Goal: Book appointment/travel/reservation

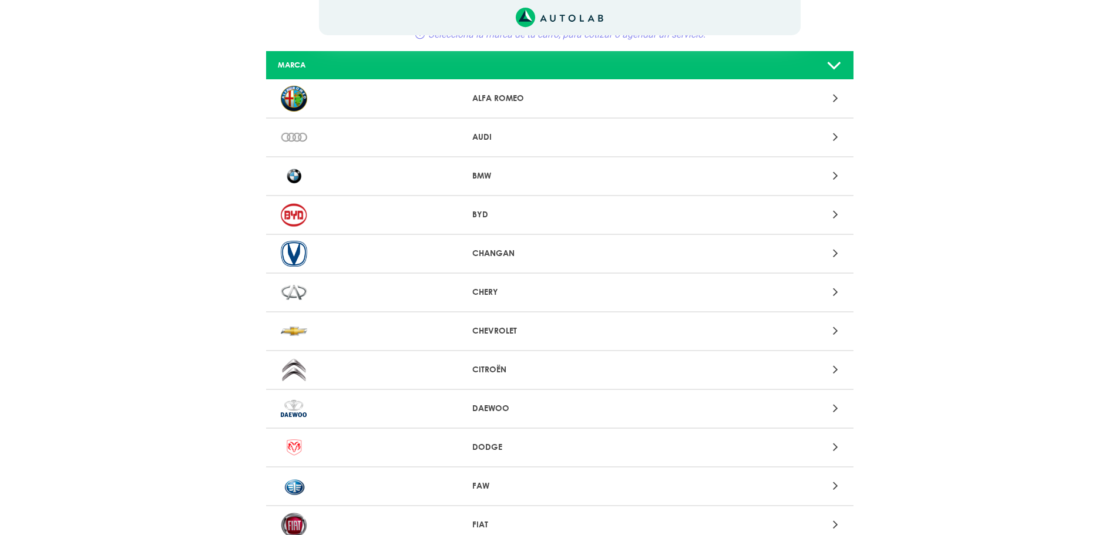
scroll to position [118, 0]
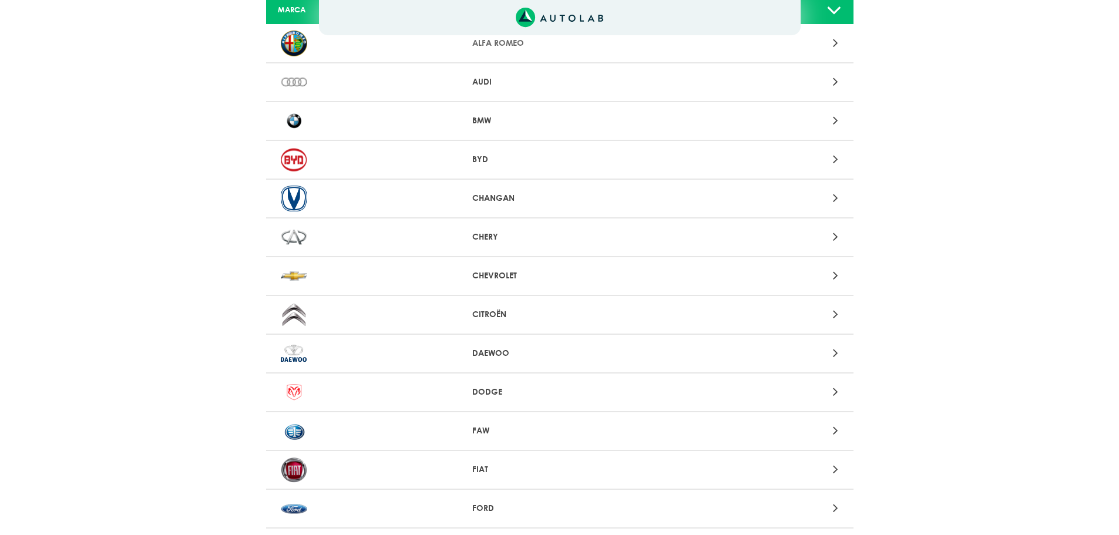
click at [836, 275] on icon at bounding box center [835, 275] width 5 height 15
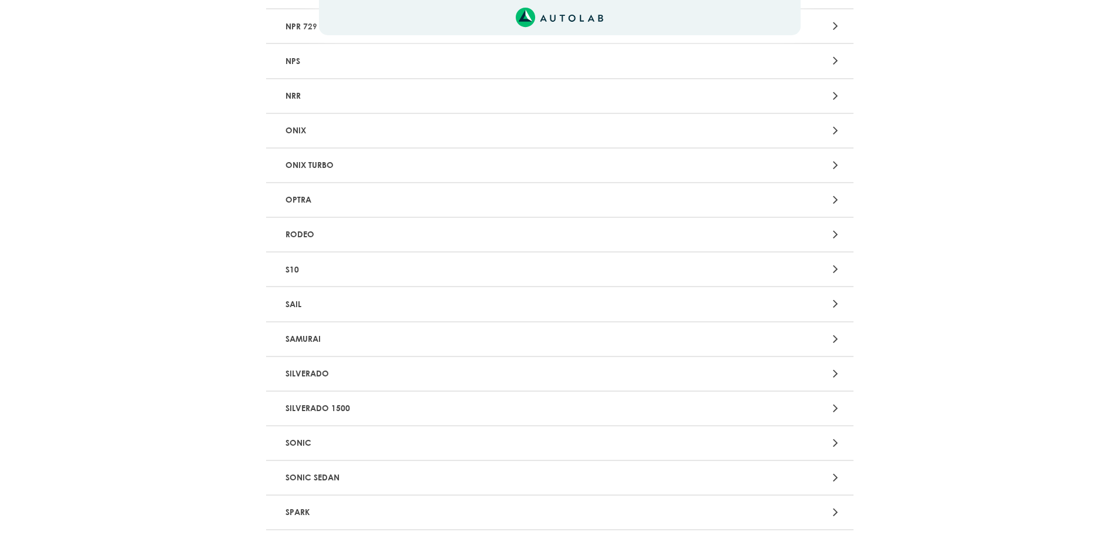
scroll to position [2292, 0]
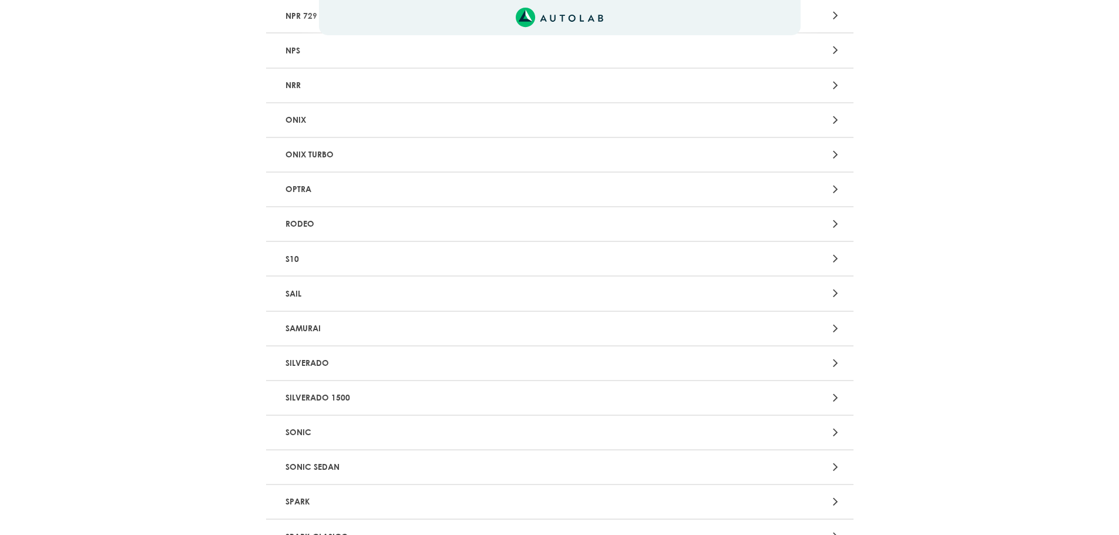
click at [833, 432] on div at bounding box center [752, 433] width 192 height 16
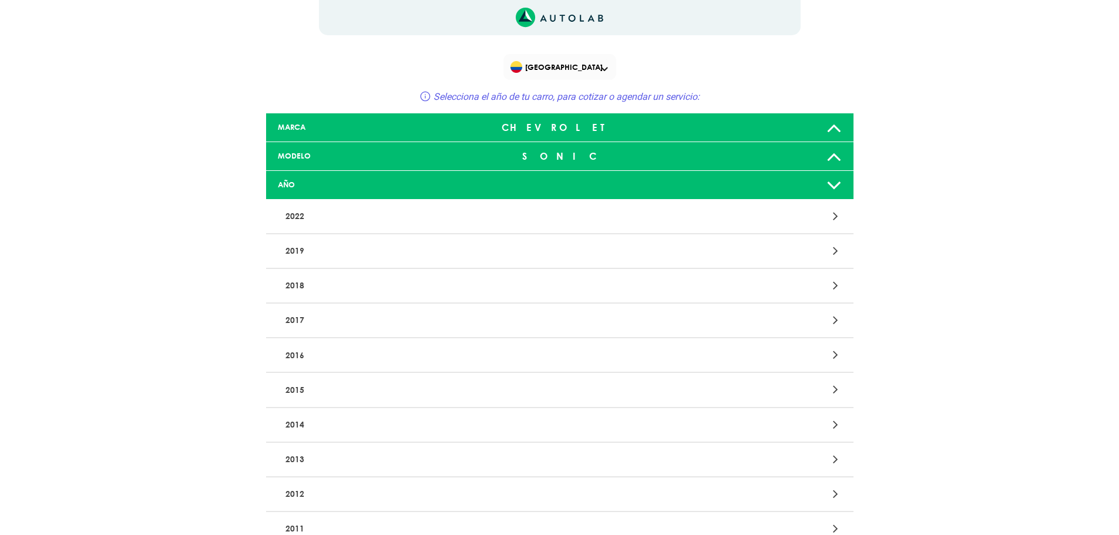
click at [833, 458] on div at bounding box center [752, 460] width 192 height 16
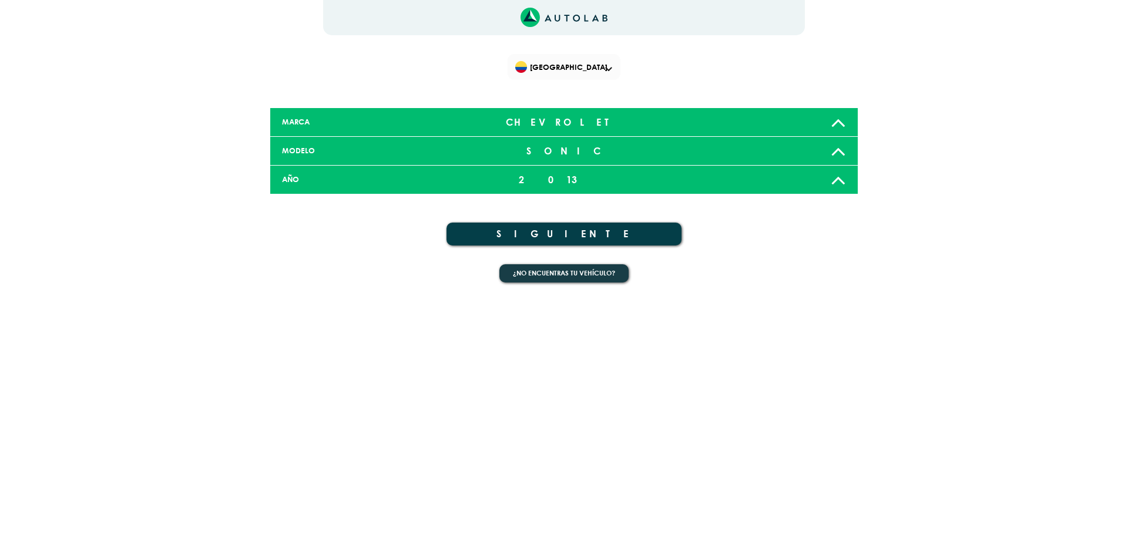
click at [564, 235] on button "SIGUIENTE" at bounding box center [564, 234] width 235 height 23
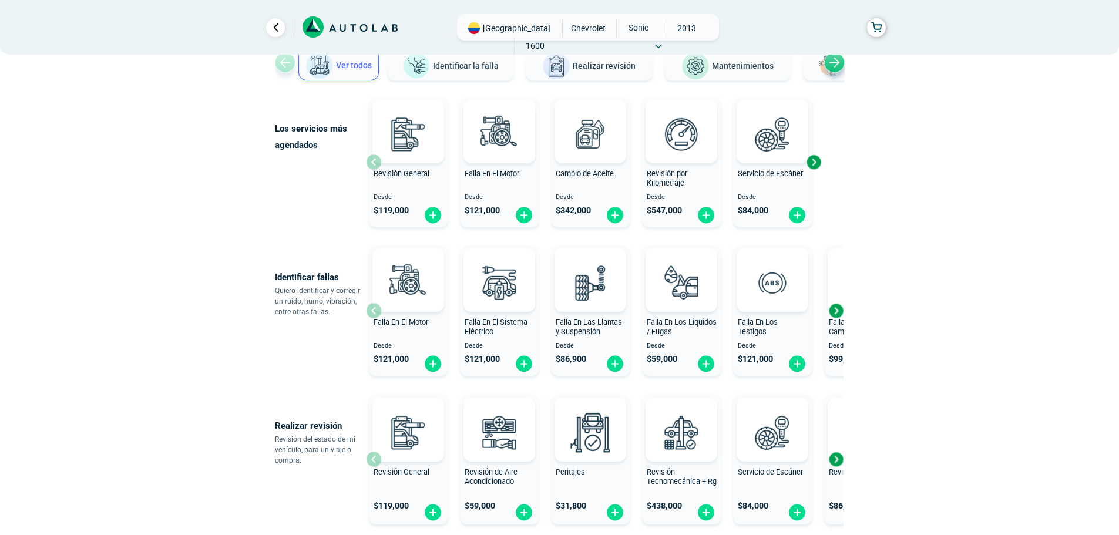
scroll to position [118, 0]
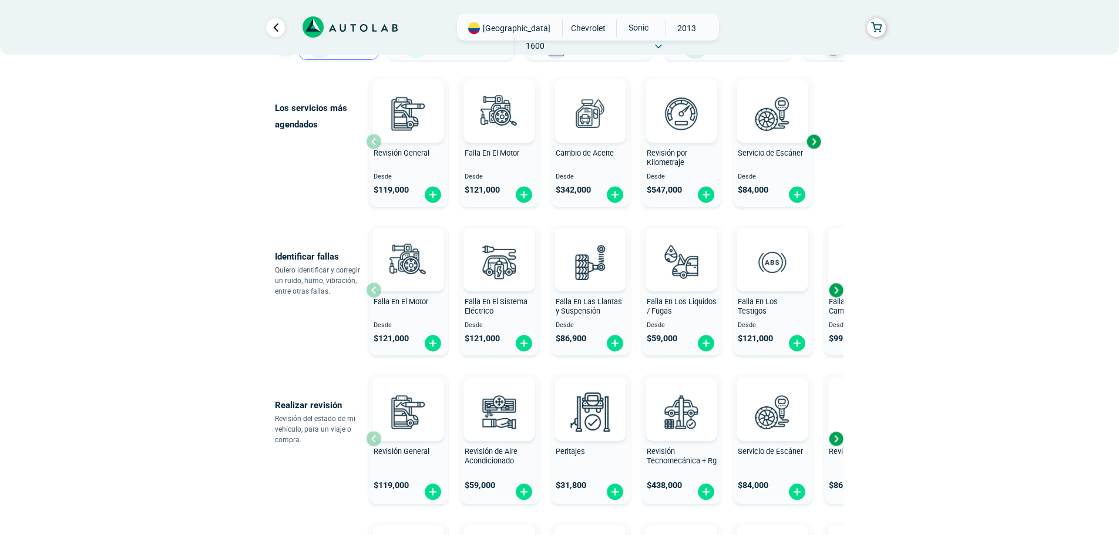
click at [581, 316] on div "Falla En Las Llantas y Suspensión" at bounding box center [590, 309] width 79 height 24
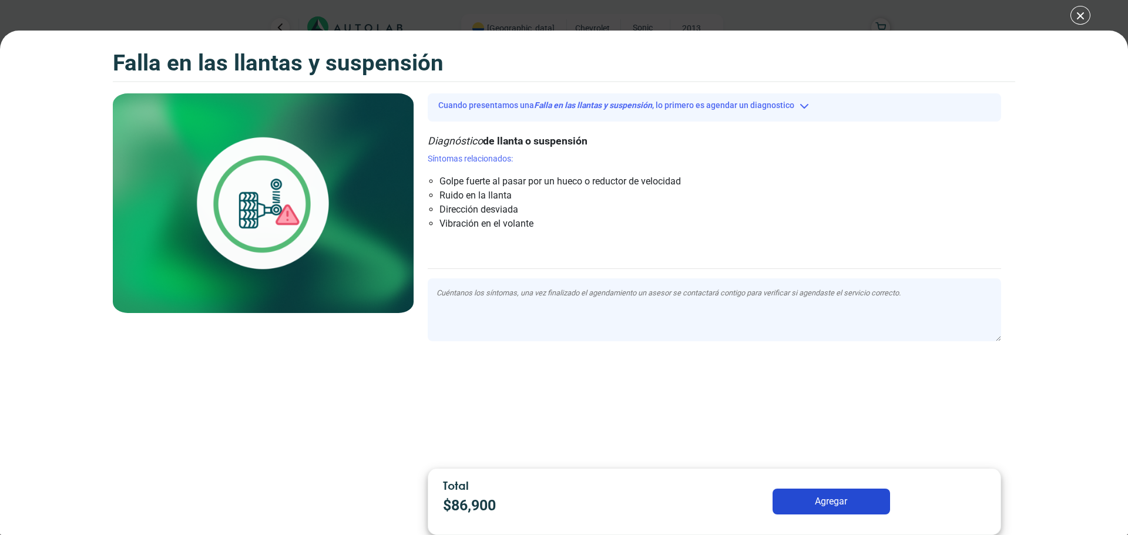
click at [835, 502] on button "Agregar" at bounding box center [832, 502] width 118 height 26
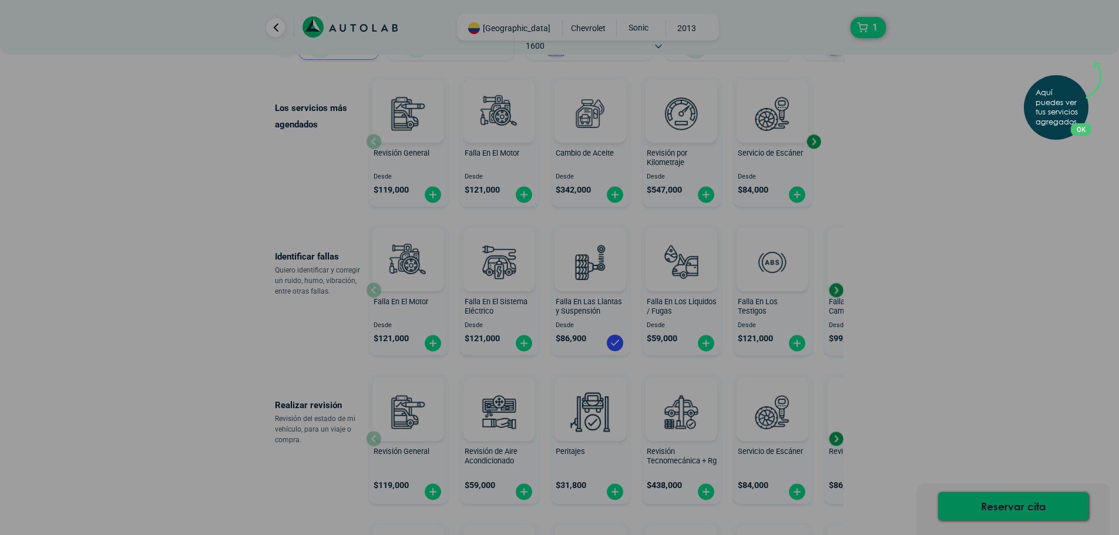
click at [1011, 505] on div "Aquí puedes ver tus servicios agregados. OK .aex,.bex{fill:none!important;strok…" at bounding box center [559, 267] width 1119 height 535
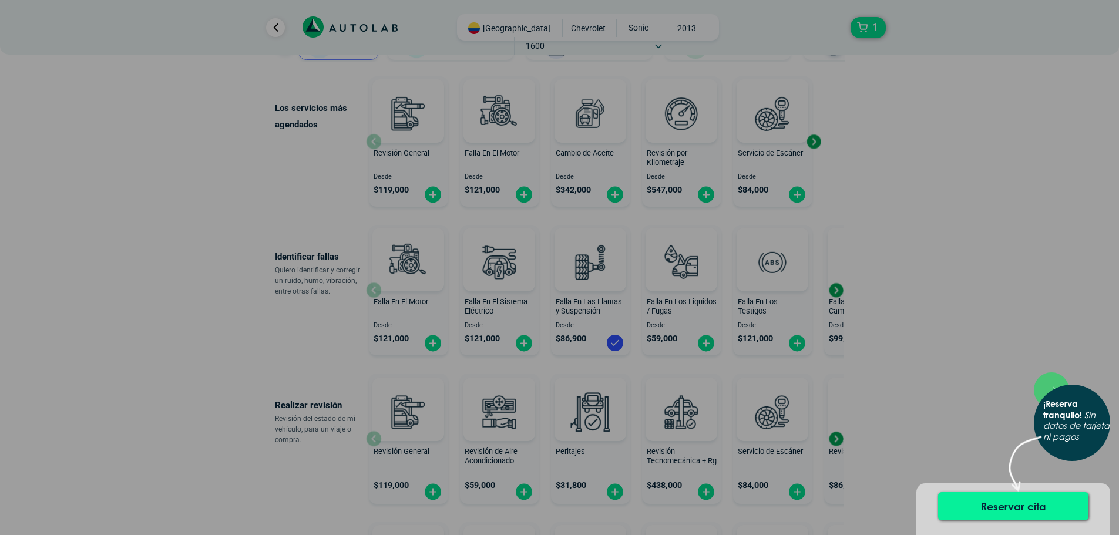
click at [1011, 504] on button "Reservar cita" at bounding box center [1013, 506] width 150 height 28
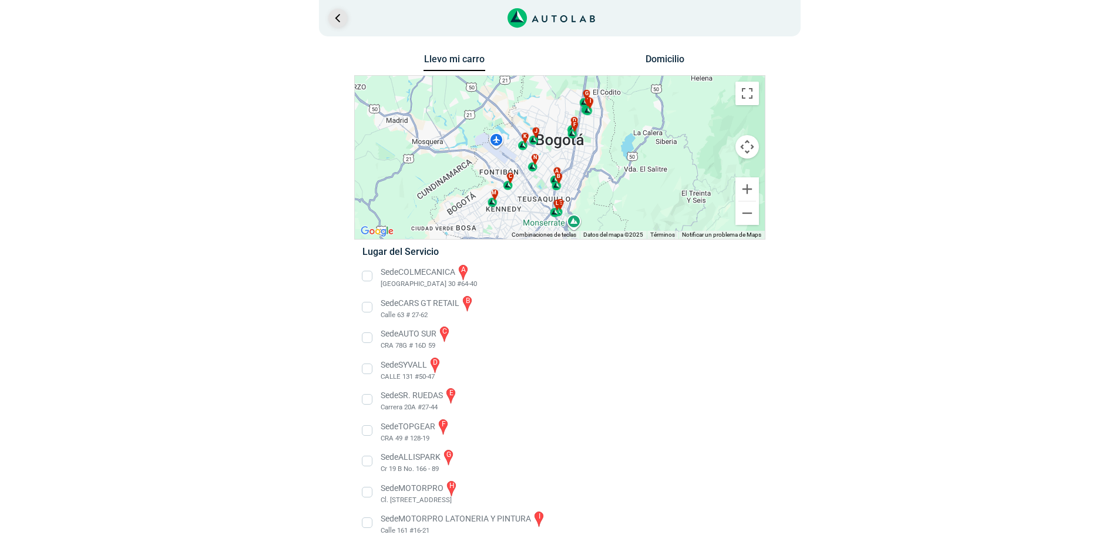
click at [340, 17] on link "Ir al paso anterior" at bounding box center [337, 18] width 19 height 19
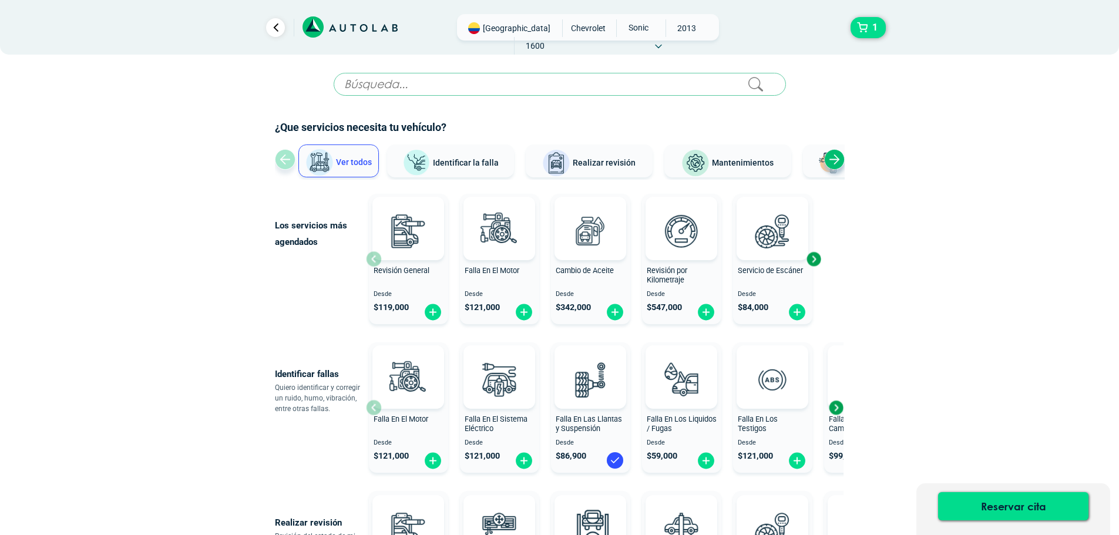
click at [504, 27] on span "[GEOGRAPHIC_DATA]" at bounding box center [517, 28] width 68 height 12
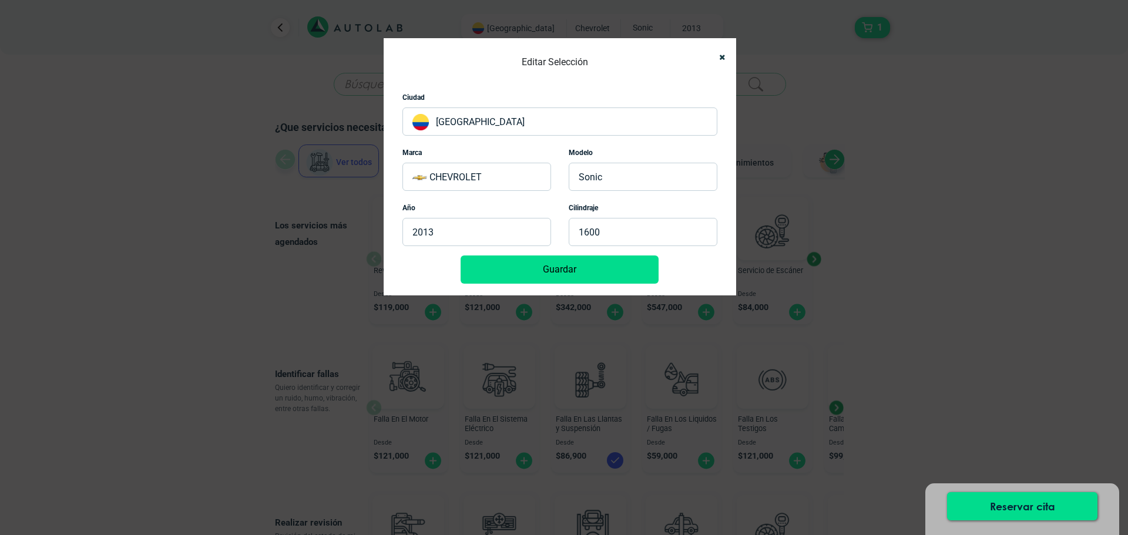
click at [565, 115] on p "[GEOGRAPHIC_DATA]" at bounding box center [560, 122] width 315 height 28
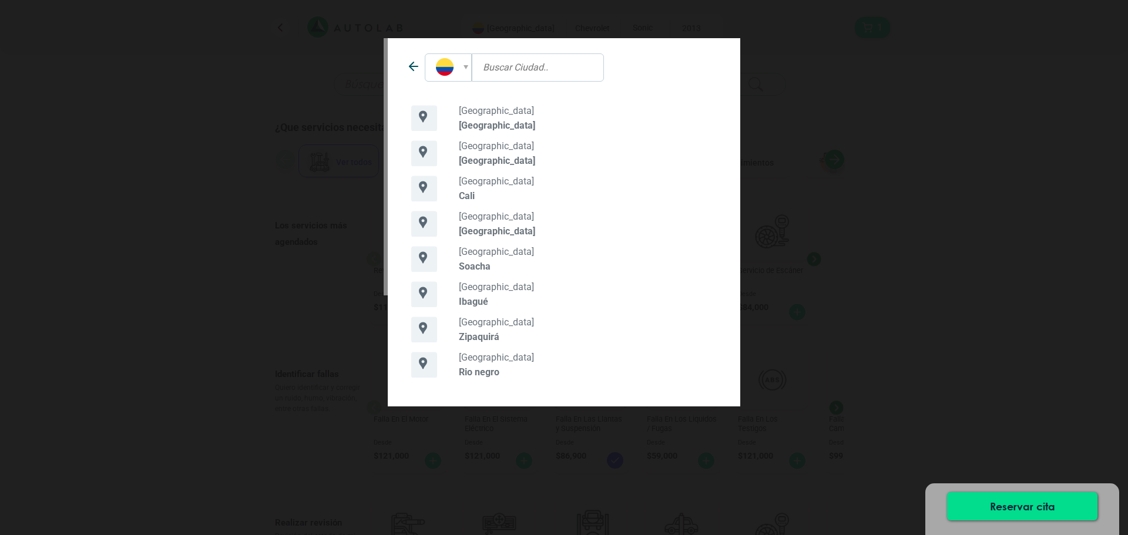
click at [493, 153] on div "[GEOGRAPHIC_DATA] [GEOGRAPHIC_DATA]" at bounding box center [591, 153] width 269 height 26
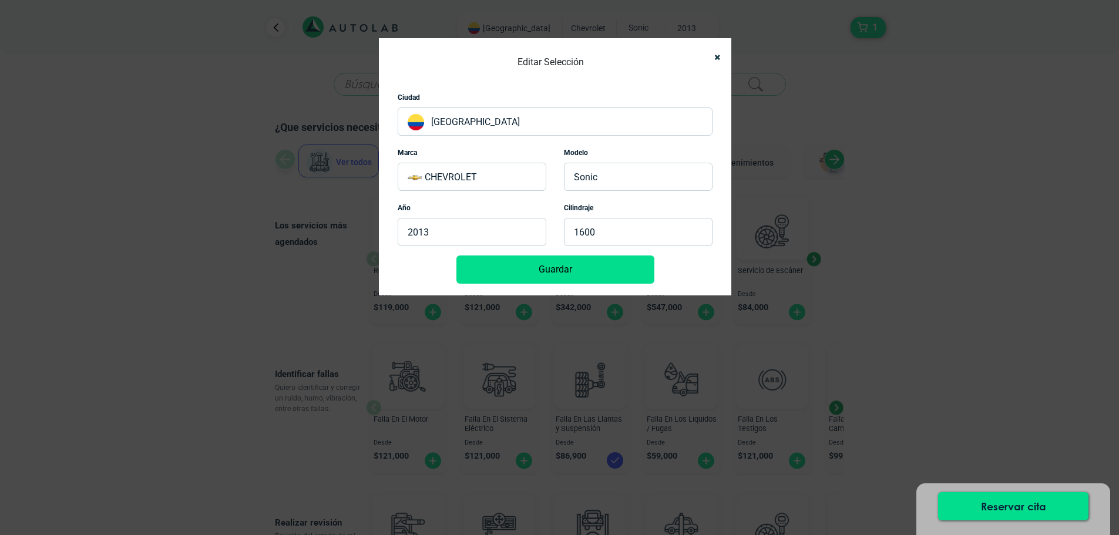
click at [555, 270] on button "Guardar" at bounding box center [556, 270] width 198 height 28
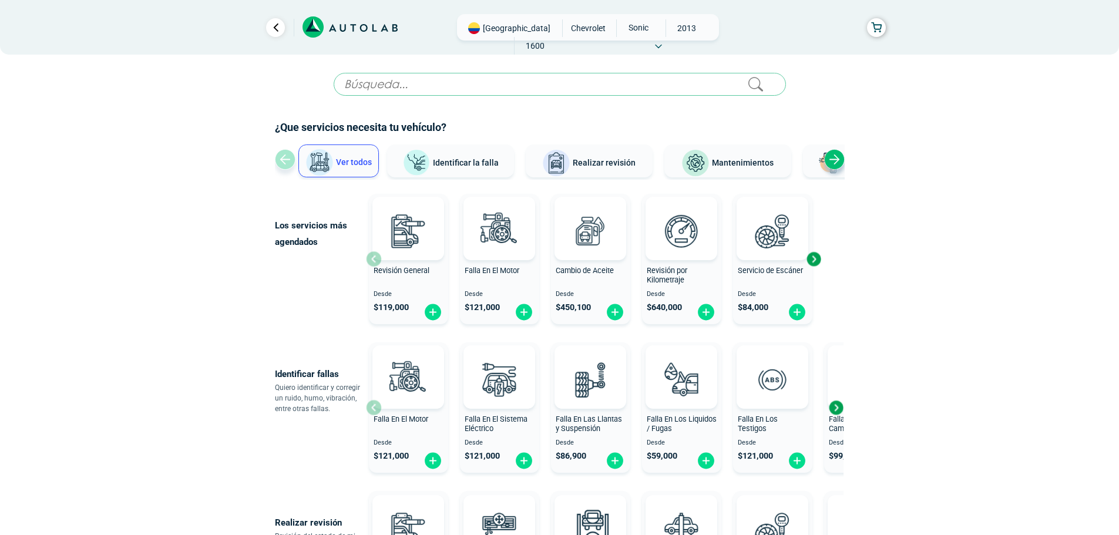
click at [467, 165] on span "Identificar la falla" at bounding box center [466, 161] width 66 height 9
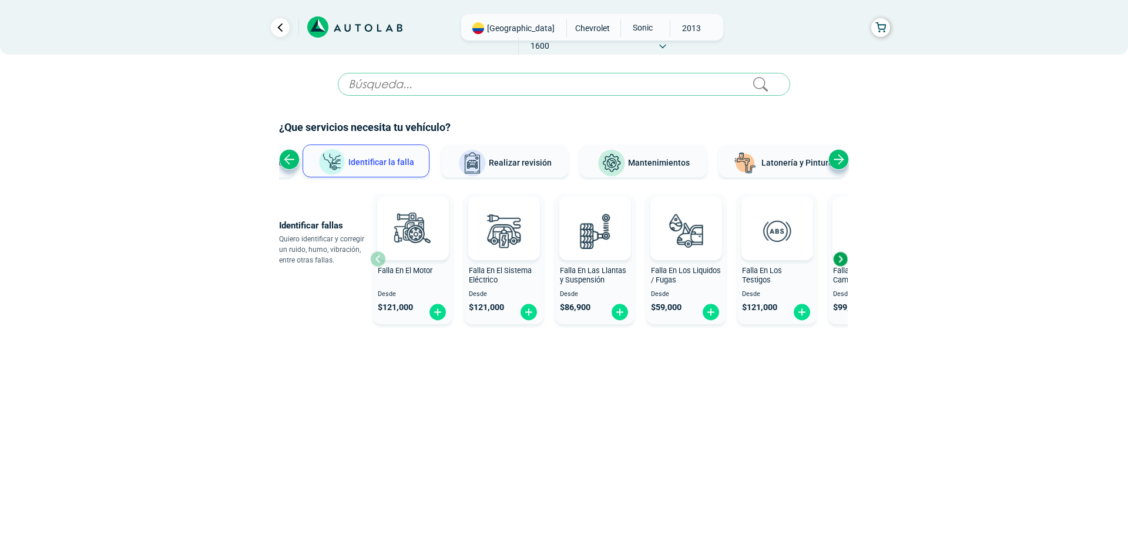
click at [404, 277] on div "Falla En El Motor" at bounding box center [412, 278] width 79 height 24
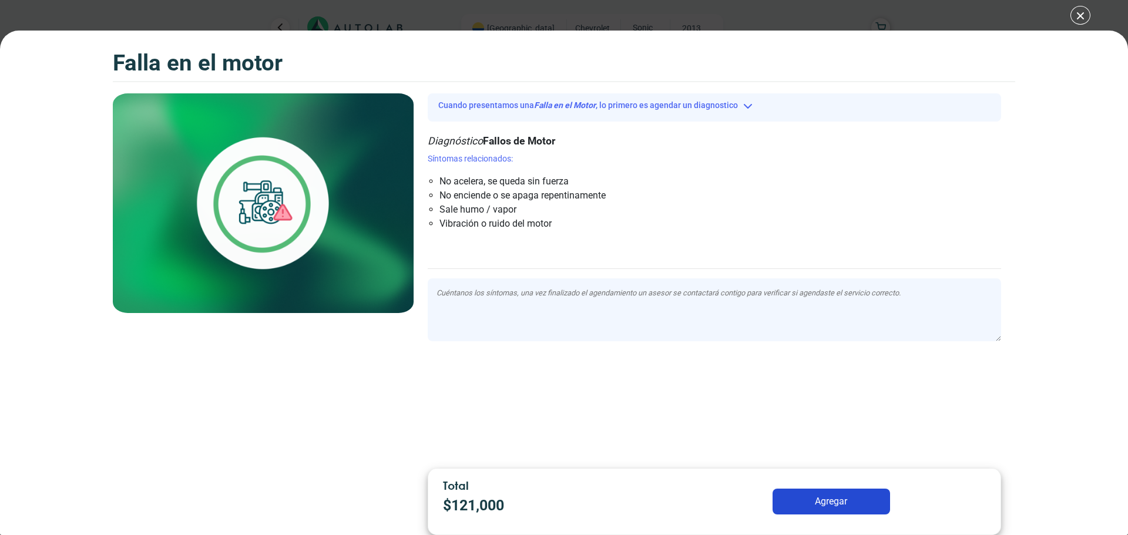
click at [1079, 12] on div "Falla en el Motor Falla en el Motor Falla en el Motor" at bounding box center [564, 267] width 1128 height 535
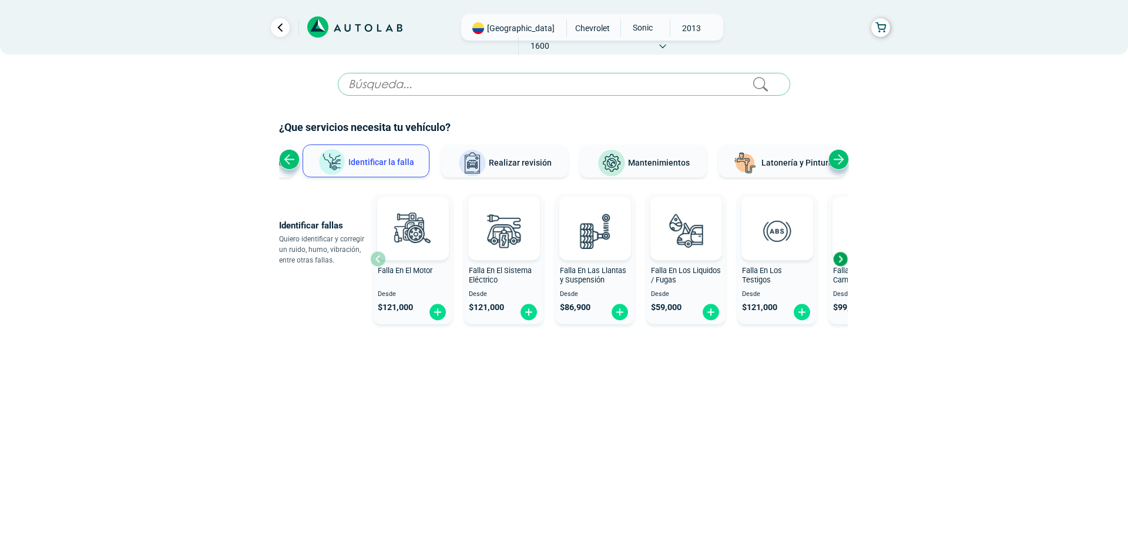
click at [293, 159] on div "Previous slide" at bounding box center [289, 159] width 21 height 21
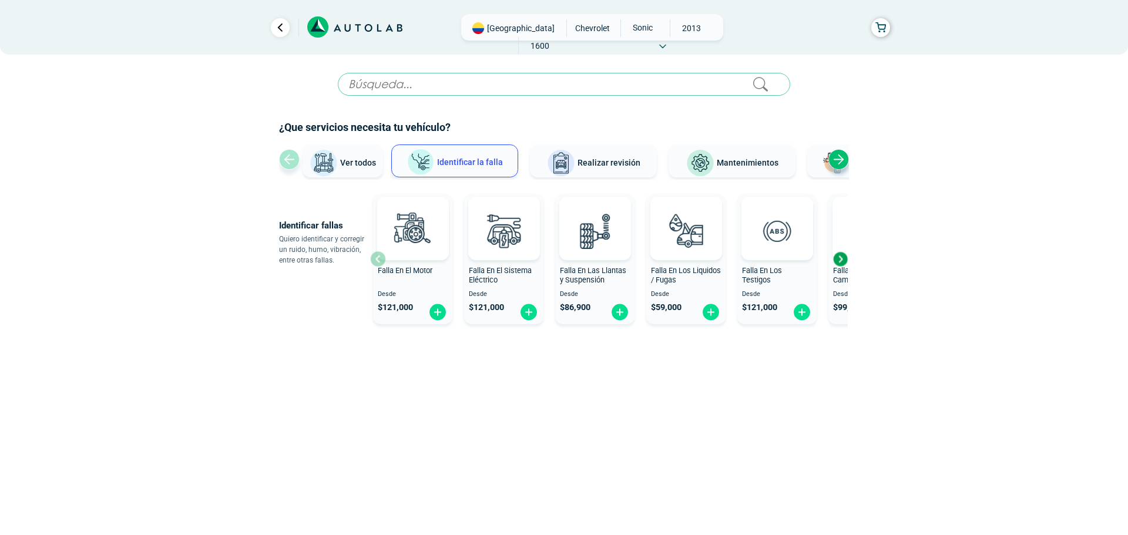
click at [618, 164] on span "Realizar revisión" at bounding box center [609, 162] width 63 height 9
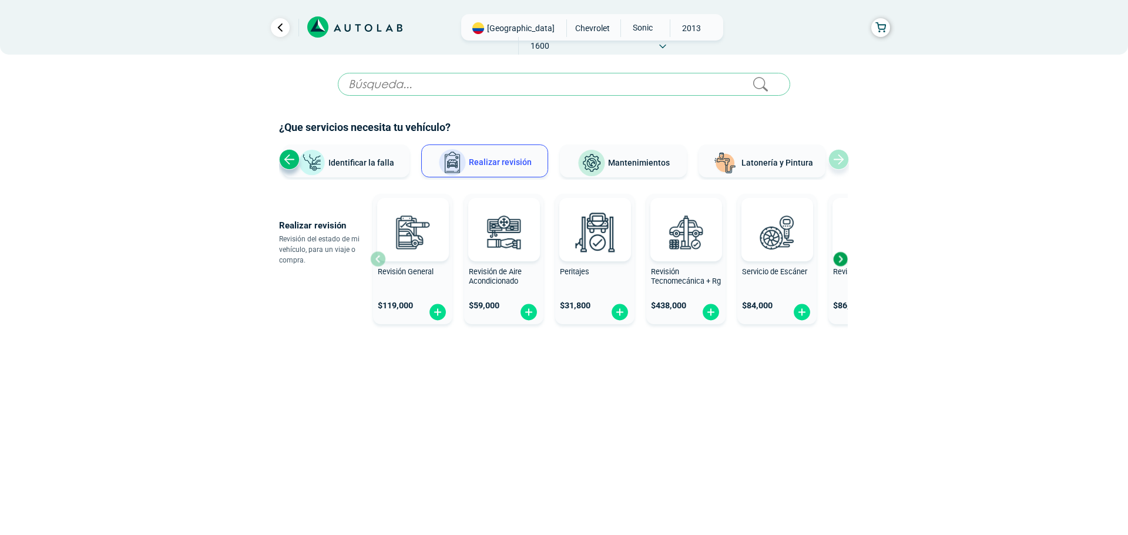
click at [843, 259] on div "Next slide" at bounding box center [840, 259] width 18 height 18
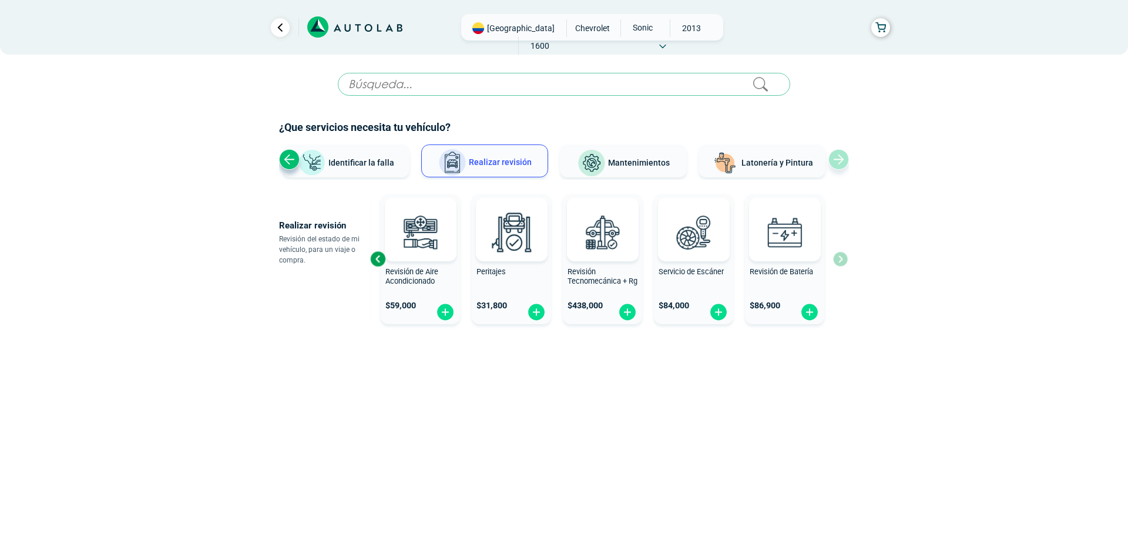
click at [839, 259] on div "Revisión General $ 119,000 Revisión de Aire Acondicionado $ 59,000 Peritajes $ …" at bounding box center [609, 259] width 478 height 140
click at [385, 257] on div "Previous slide" at bounding box center [378, 259] width 18 height 18
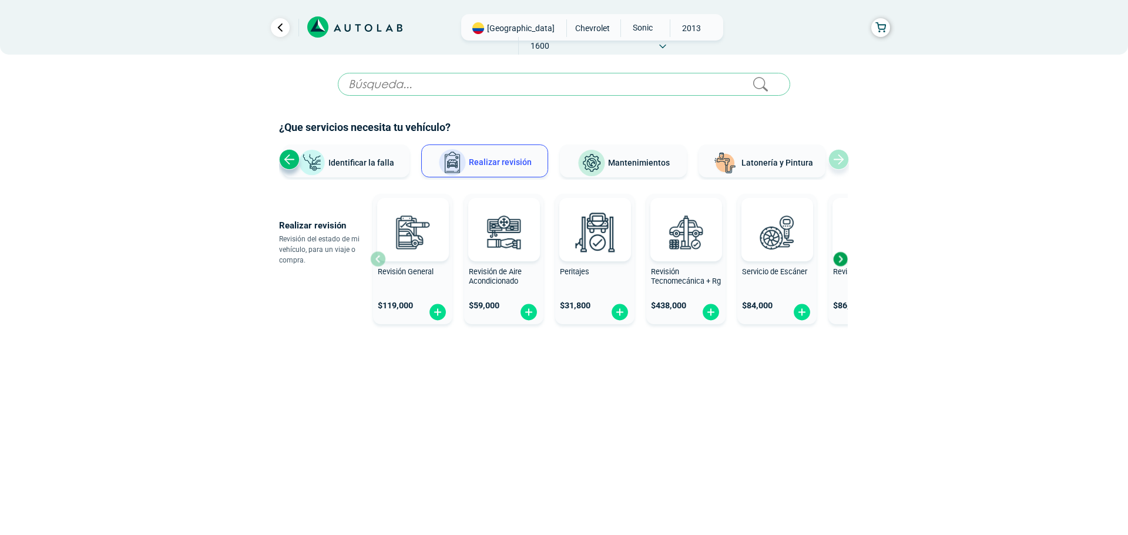
click at [377, 260] on div "Revisión General $ 119,000" at bounding box center [412, 259] width 79 height 122
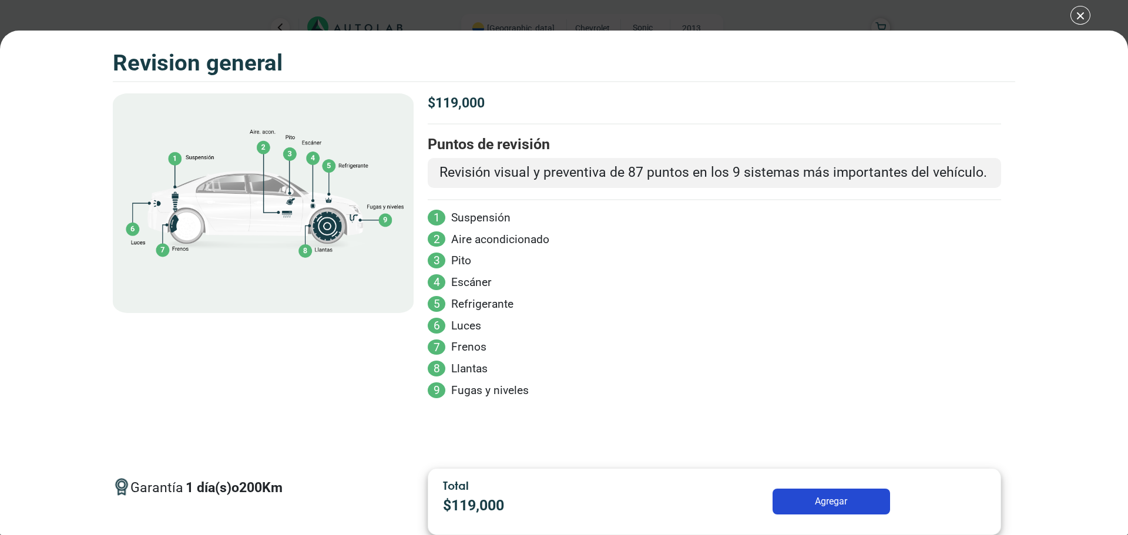
click at [1079, 13] on div "Volkswagen Crossfox 2018 REVISION GENERAL $ 119,000 1 200" at bounding box center [564, 267] width 1128 height 535
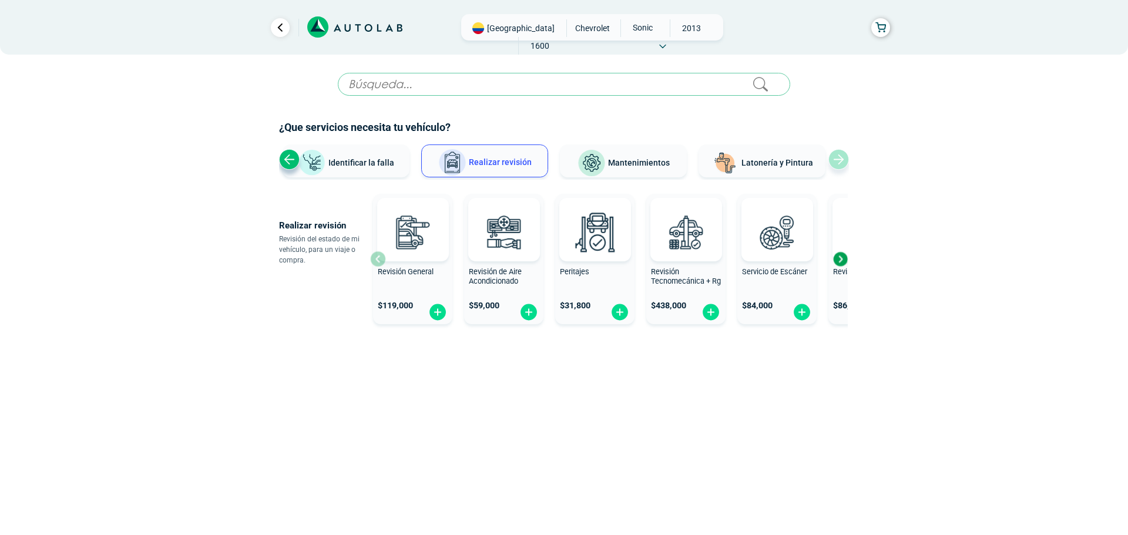
click at [284, 160] on div "Previous slide" at bounding box center [289, 159] width 21 height 21
click at [383, 161] on span "Identificar la falla" at bounding box center [381, 161] width 66 height 9
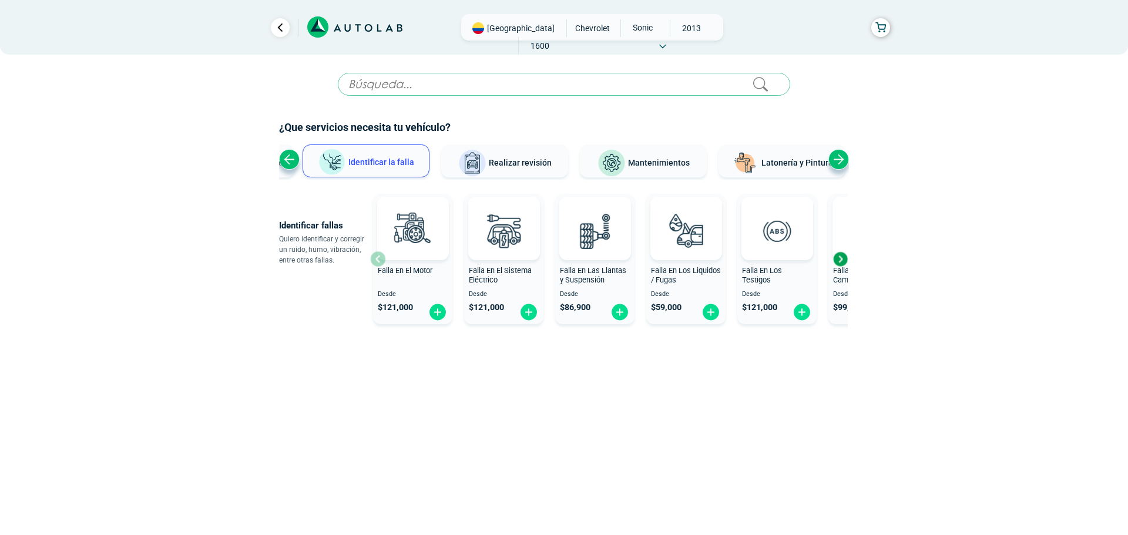
click at [578, 287] on div "Falla En Las Llantas y Suspensión" at bounding box center [594, 278] width 79 height 24
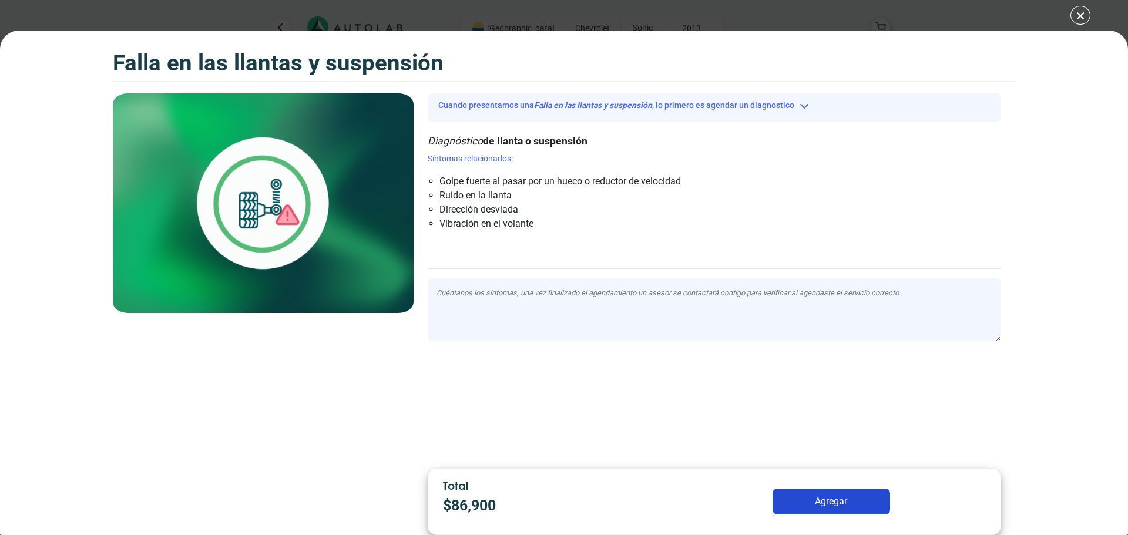
click at [844, 498] on button "Agregar" at bounding box center [832, 502] width 118 height 26
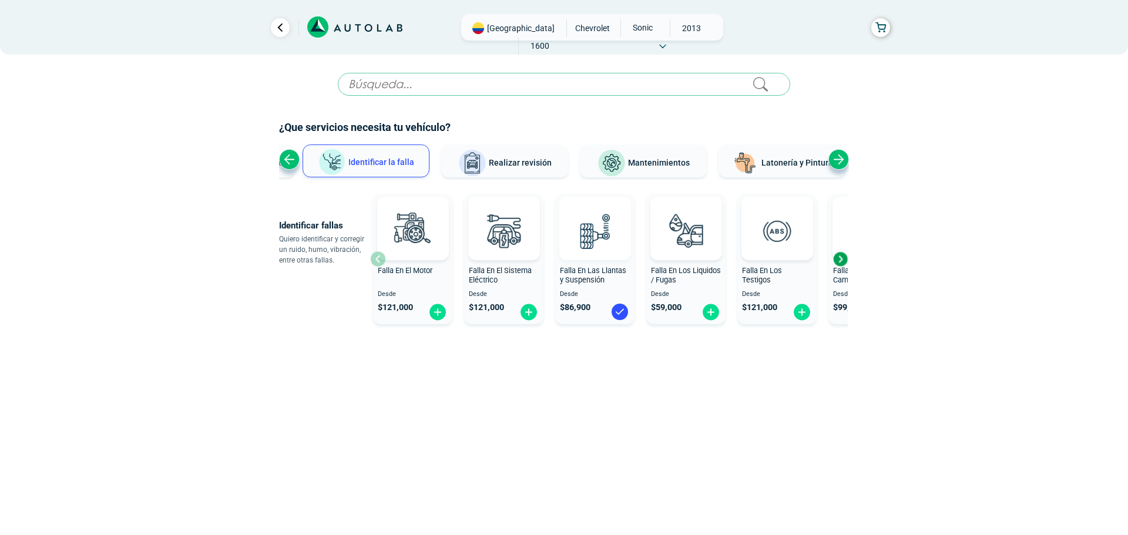
click at [585, 244] on img at bounding box center [595, 231] width 52 height 52
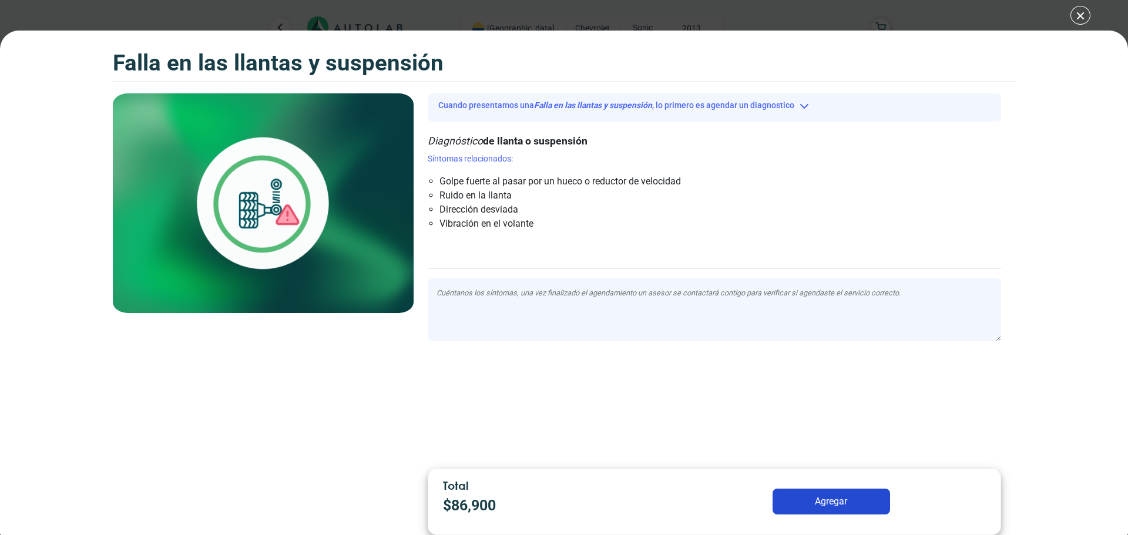
click at [845, 499] on button "Agregar" at bounding box center [832, 502] width 118 height 26
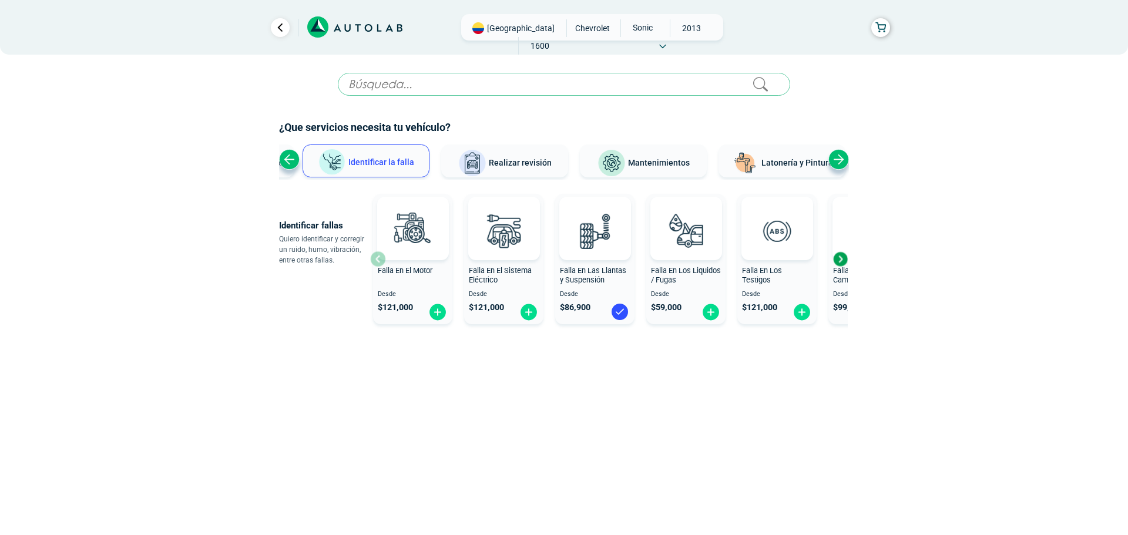
click at [840, 164] on div "Next slide" at bounding box center [839, 159] width 21 height 21
click at [756, 164] on span "Latonería y Pintura" at bounding box center [778, 162] width 72 height 9
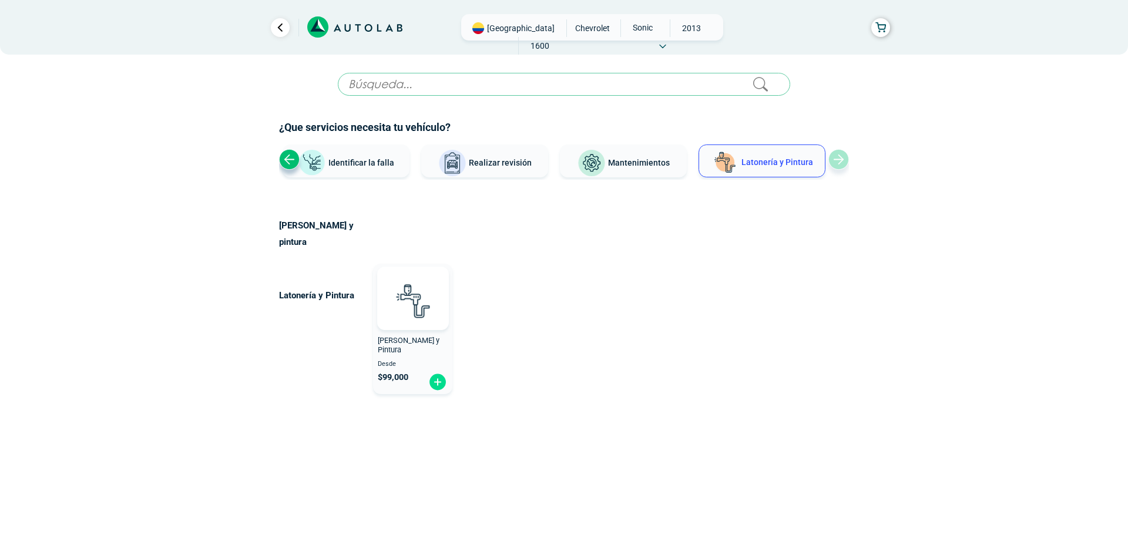
click at [391, 339] on div "[PERSON_NAME] y Pintura" at bounding box center [412, 348] width 79 height 24
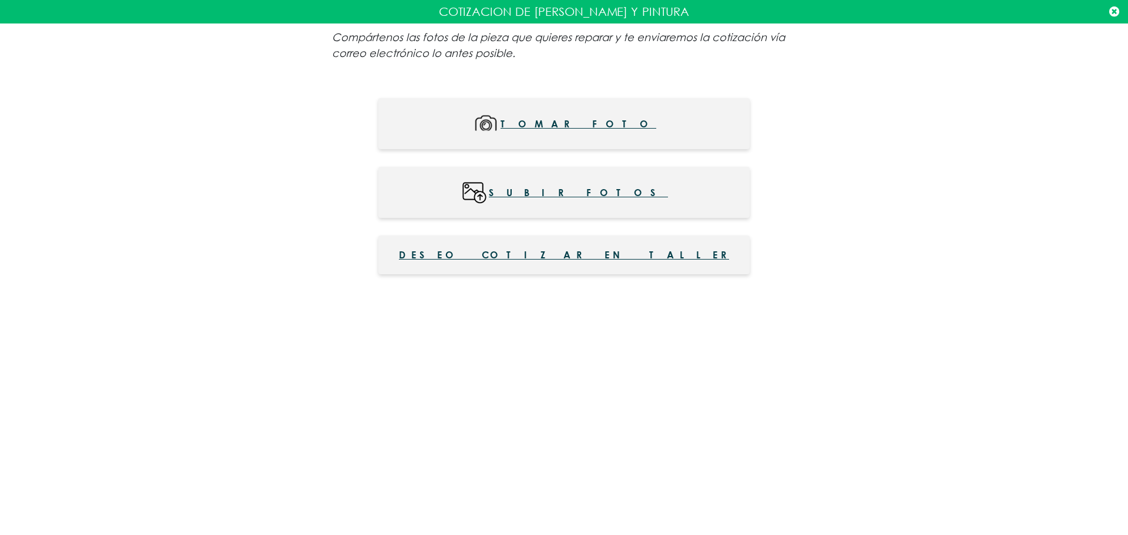
click at [561, 261] on span "Deseo cotizar en taller" at bounding box center [564, 255] width 330 height 14
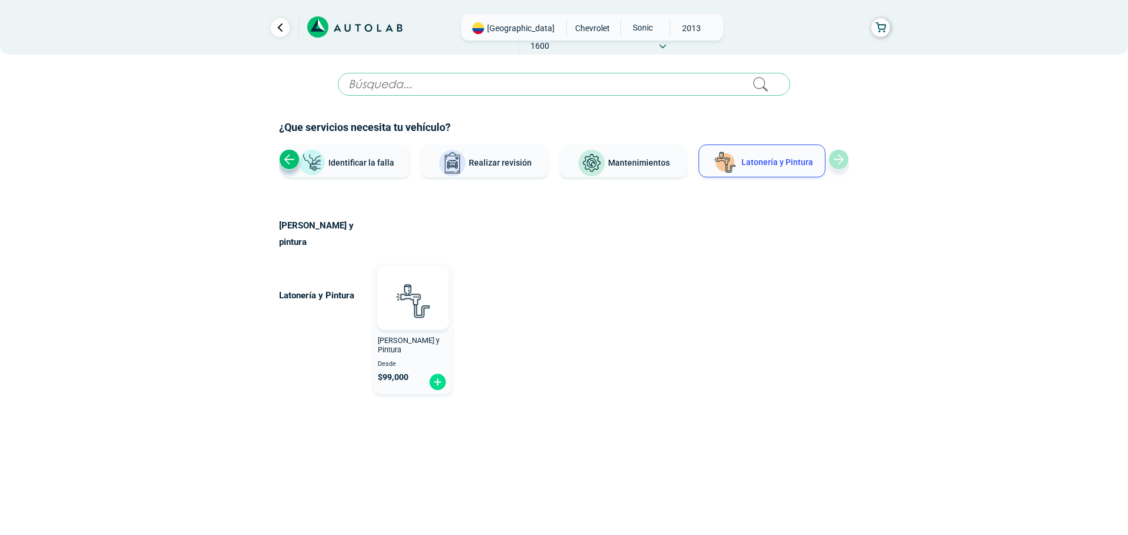
click at [293, 163] on div "Previous slide" at bounding box center [289, 159] width 21 height 21
click at [293, 166] on div "Previous slide" at bounding box center [289, 159] width 21 height 21
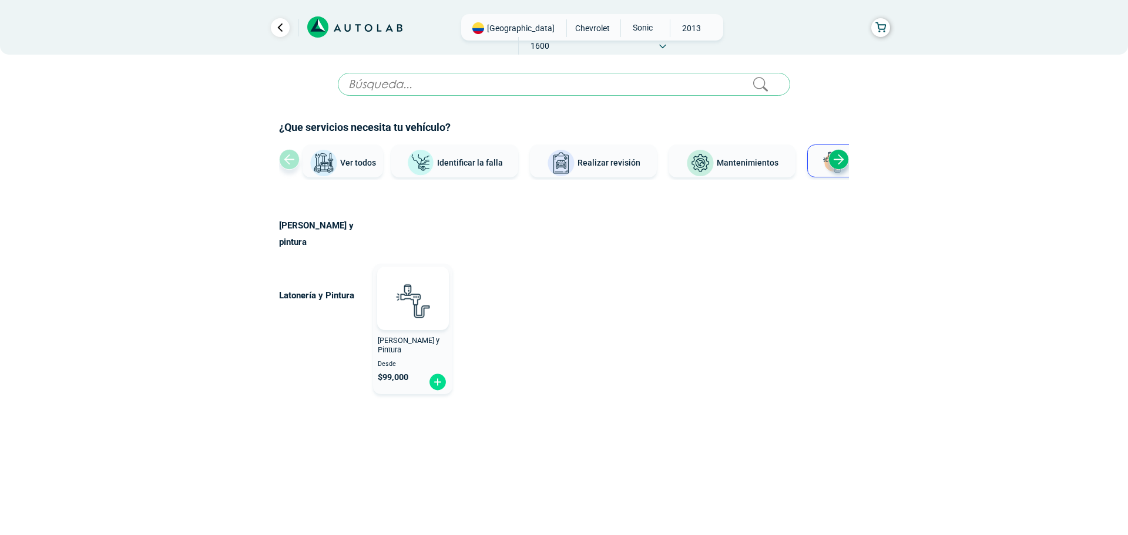
click at [341, 169] on button "Ver todos" at bounding box center [343, 161] width 81 height 33
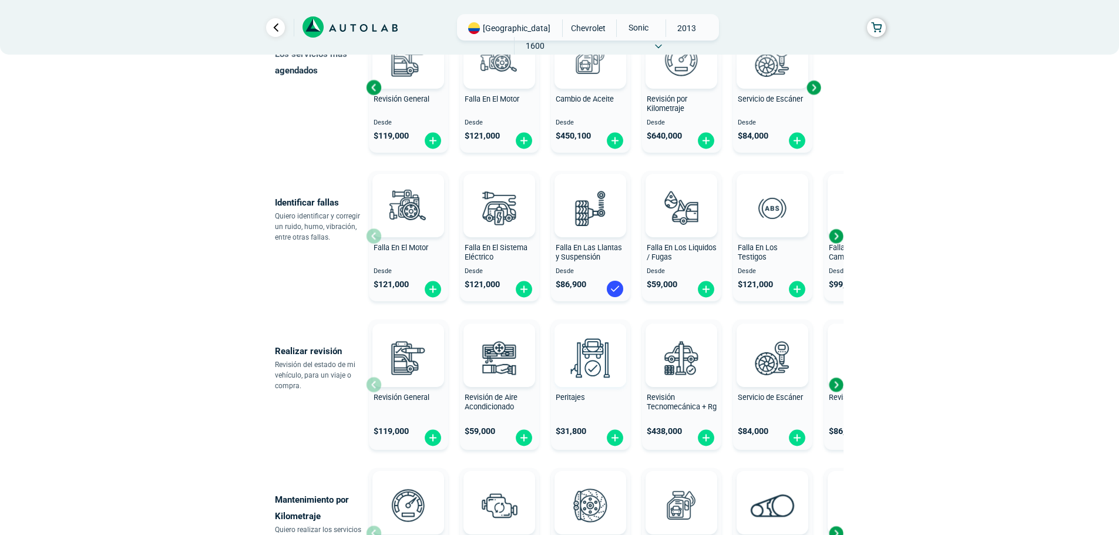
scroll to position [176, 0]
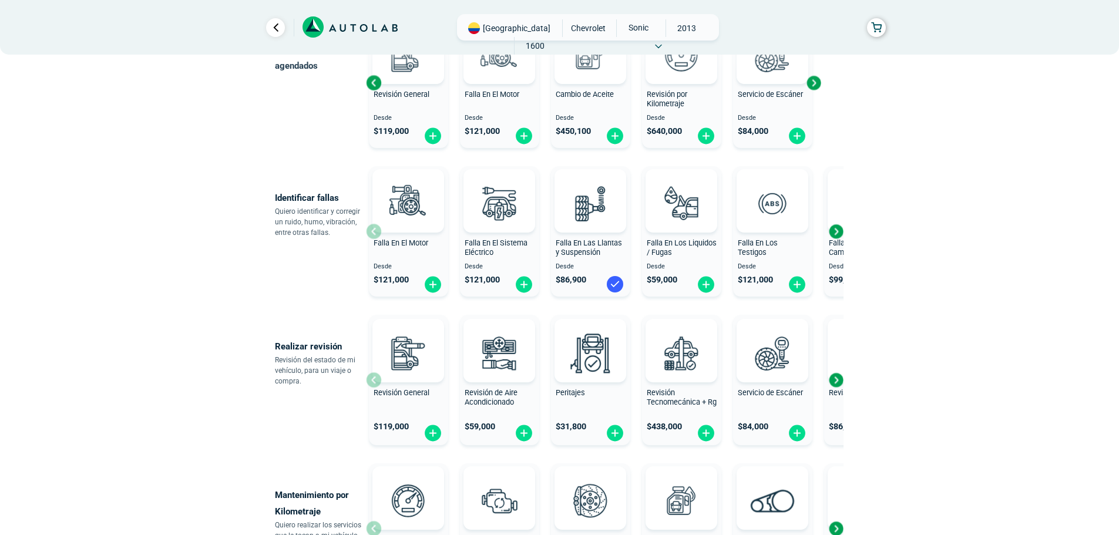
click at [614, 281] on img at bounding box center [615, 284] width 19 height 19
click at [611, 284] on img at bounding box center [615, 285] width 19 height 18
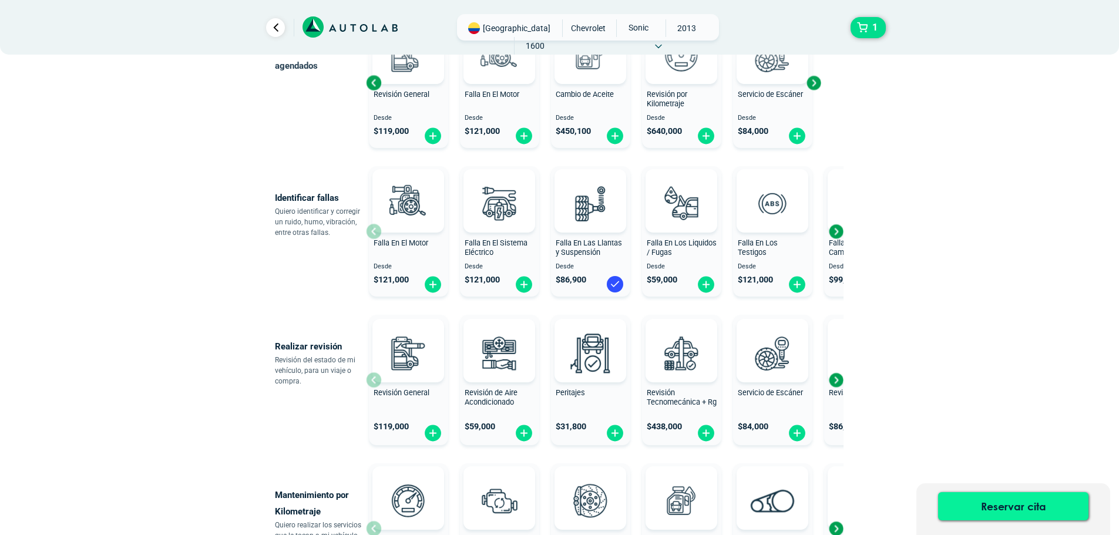
click at [1028, 507] on button "Reservar cita" at bounding box center [1013, 506] width 150 height 28
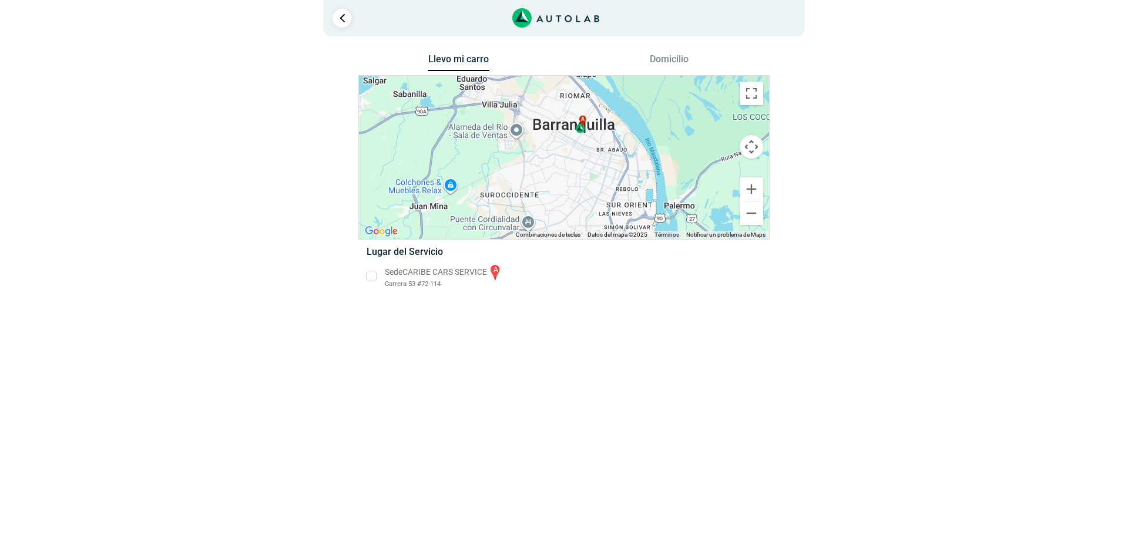
click at [373, 275] on li "Sede CARIBE CARS SERVICE a Carrera 53 #72-114" at bounding box center [564, 276] width 412 height 26
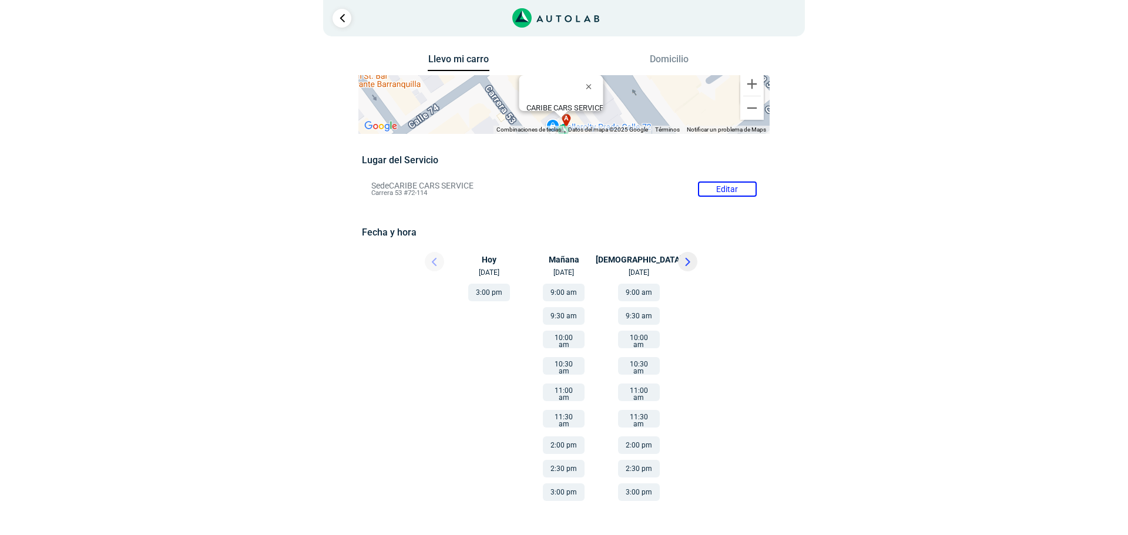
click at [685, 259] on button at bounding box center [687, 261] width 19 height 19
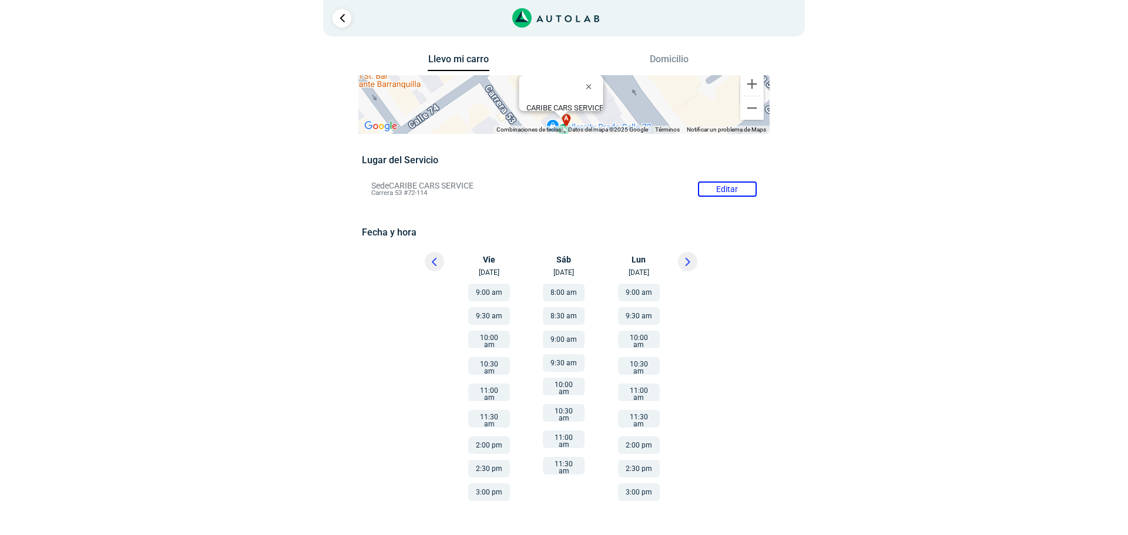
click at [564, 290] on button "8:00 am" at bounding box center [564, 293] width 42 height 18
